Goal: Information Seeking & Learning: Learn about a topic

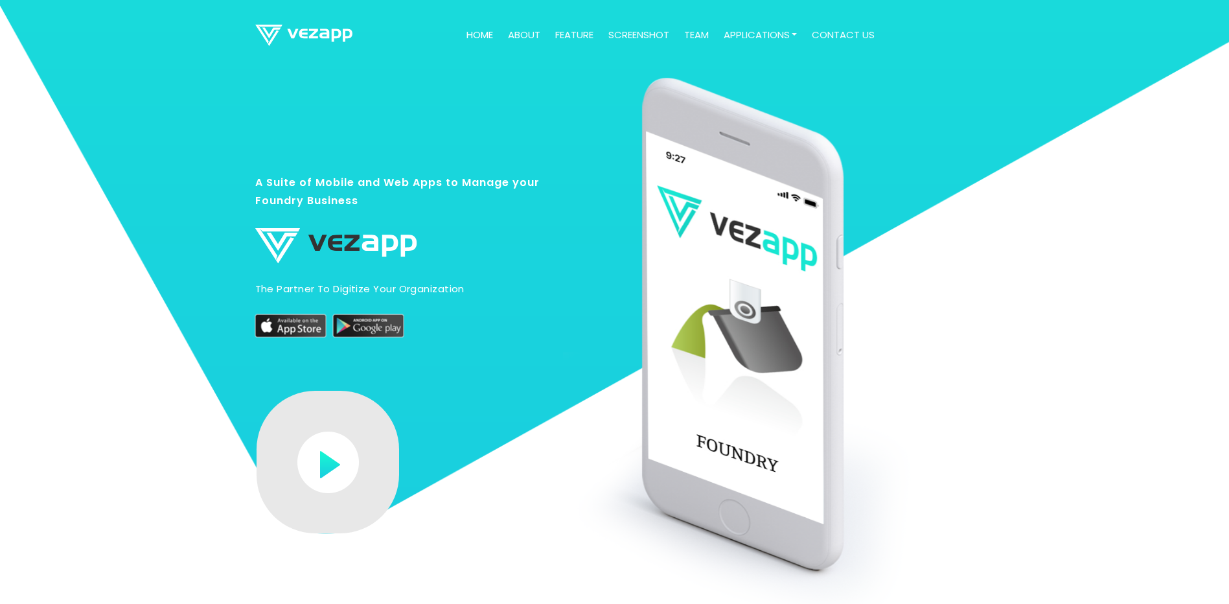
click at [519, 38] on link "about" at bounding box center [524, 35] width 43 height 25
